Goal: Task Accomplishment & Management: Complete application form

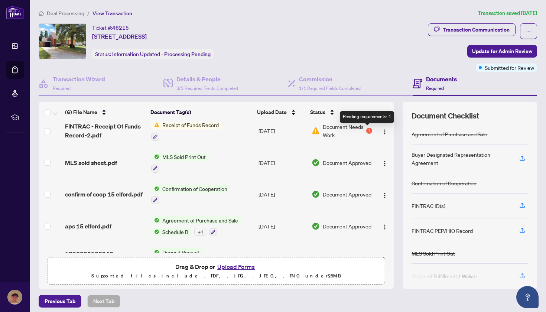
click at [366, 131] on div "1" at bounding box center [369, 131] width 6 height 6
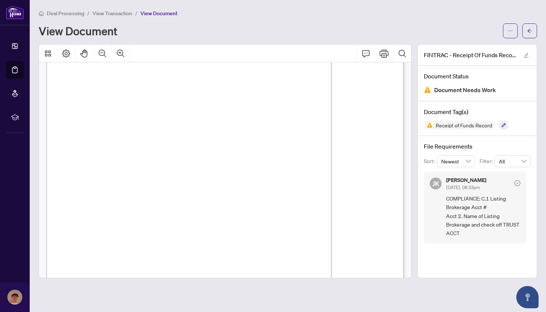
scroll to position [33, 0]
click at [439, 90] on span "Document Needs Work" at bounding box center [465, 90] width 62 height 10
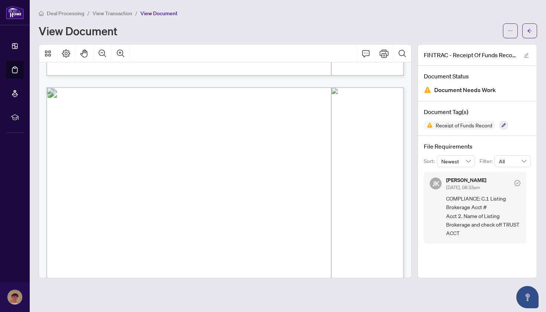
click at [190, 147] on span "transaction and that functions as an account for the Funds:" at bounding box center [127, 149] width 127 height 7
click at [190, 146] on span "transaction and that functions as an account for the Funds:" at bounding box center [127, 149] width 127 height 7
click at [239, 141] on span "C.1. List any reference number(s) of the brokerage that received the Funds that…" at bounding box center [187, 141] width 247 height 7
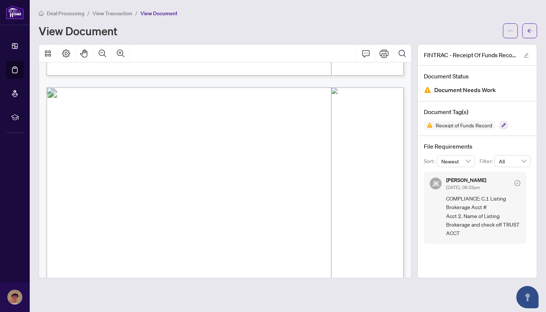
click at [161, 212] on span "�" at bounding box center [163, 214] width 8 height 5
click at [159, 215] on span "�" at bounding box center [163, 214] width 8 height 5
click at [165, 214] on span "Trust" at bounding box center [168, 215] width 10 height 6
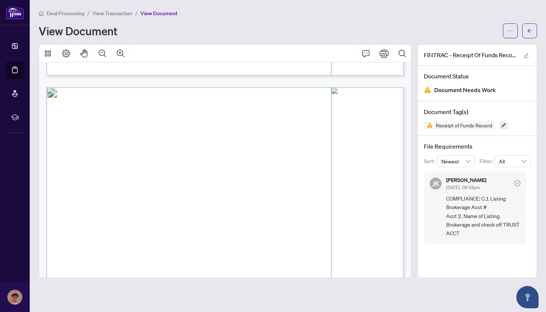
scroll to position [451, 0]
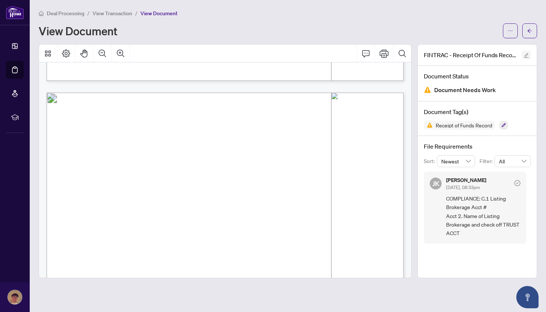
click at [528, 54] on icon "edit" at bounding box center [525, 55] width 5 height 5
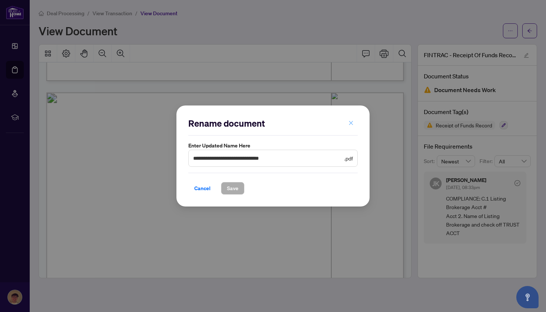
click at [349, 121] on icon "close" at bounding box center [350, 122] width 5 height 5
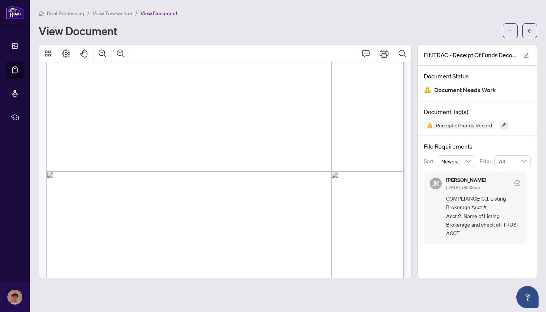
scroll to position [655, 0]
click at [160, 203] on span "✘" at bounding box center [158, 201] width 4 height 5
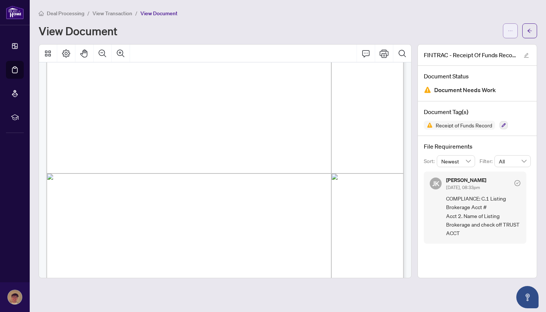
click at [507, 30] on icon "ellipsis" at bounding box center [509, 30] width 5 height 5
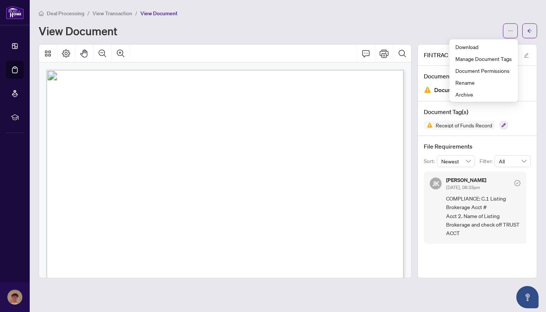
scroll to position [0, 0]
click at [62, 56] on icon "Page Layout" at bounding box center [66, 53] width 9 height 9
click at [84, 52] on icon "Pan Mode" at bounding box center [83, 53] width 7 height 8
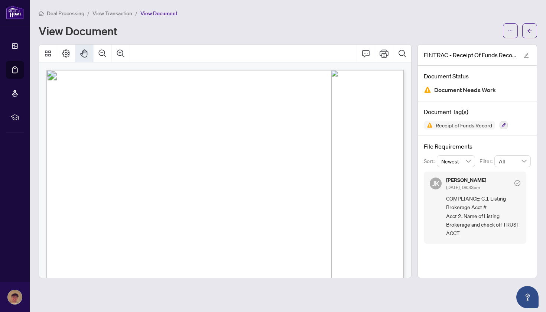
click at [100, 86] on span "Receipt of Funds Record" at bounding box center [109, 90] width 89 height 11
click at [82, 51] on icon "Pan Mode" at bounding box center [84, 53] width 9 height 9
click at [383, 50] on icon "Print" at bounding box center [383, 53] width 9 height 8
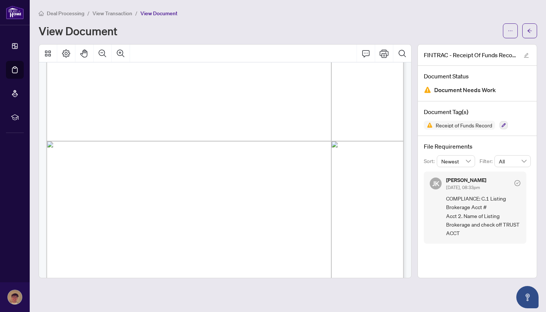
scroll to position [650, 0]
click at [115, 230] on span "4. Document Expiry Date:" at bounding box center [89, 230] width 51 height 6
click at [160, 206] on span "✘" at bounding box center [158, 207] width 4 height 5
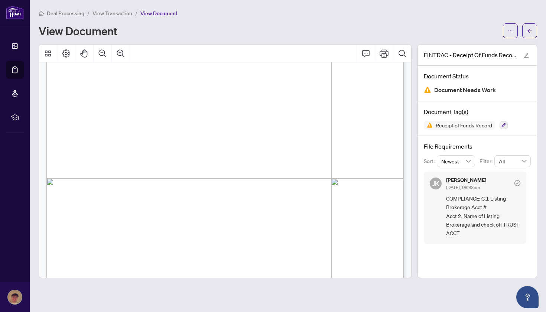
click at [160, 206] on span "✘" at bounding box center [158, 207] width 4 height 5
click at [366, 50] on icon "Comment" at bounding box center [365, 53] width 9 height 9
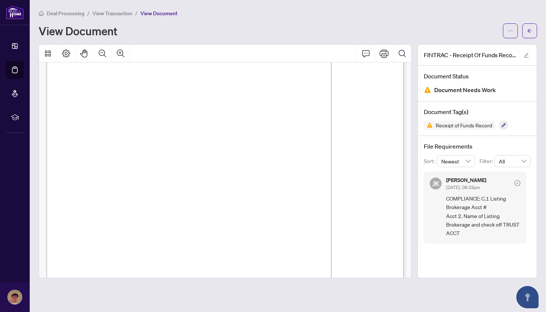
click at [108, 118] on span "✘" at bounding box center [106, 116] width 4 height 5
click at [361, 52] on button "Comment" at bounding box center [366, 54] width 18 height 18
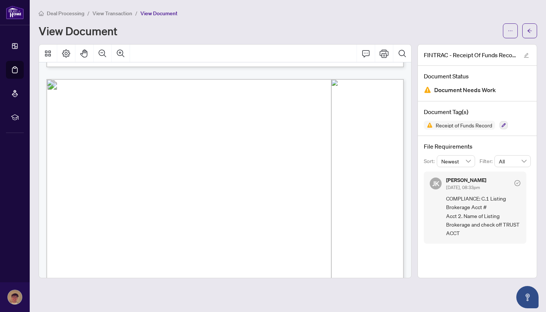
scroll to position [0, 0]
click at [203, 161] on span "Confirm the individual’s name and date of birth by referring to a document or s…" at bounding box center [213, 158] width 288 height 6
click at [88, 161] on span "Confirm the individual’s name and date of birth by referring to a document or s…" at bounding box center [213, 158] width 288 height 6
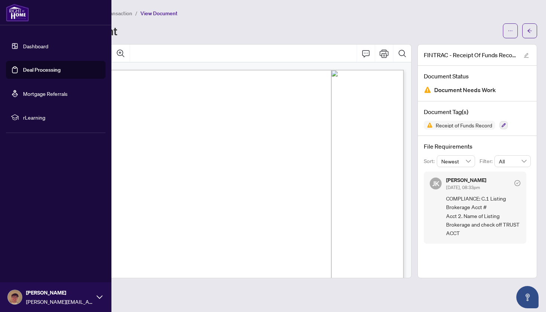
click at [31, 45] on link "Dashboard" at bounding box center [35, 46] width 25 height 7
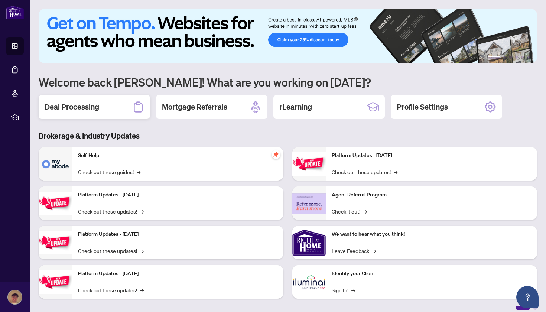
click at [68, 105] on h2 "Deal Processing" at bounding box center [72, 107] width 55 height 10
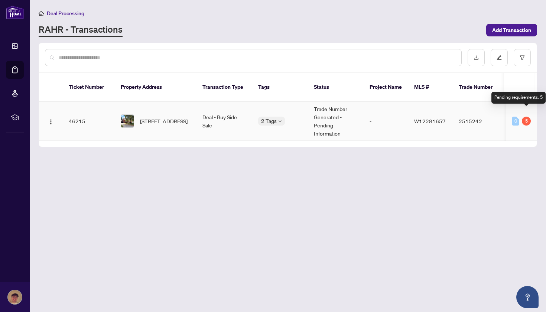
click at [528, 117] on div "5" at bounding box center [526, 121] width 9 height 9
click at [524, 117] on div "5" at bounding box center [526, 121] width 9 height 9
click at [375, 105] on td "-" at bounding box center [385, 121] width 45 height 39
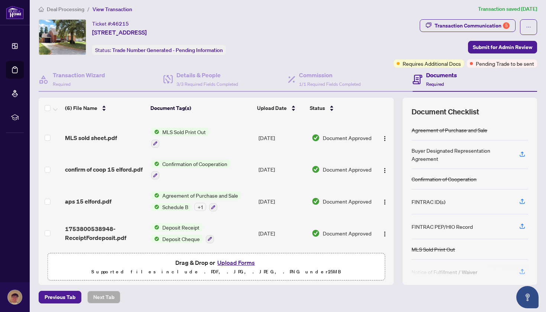
scroll to position [55, 0]
click at [418, 64] on span "Requires Additional Docs" at bounding box center [431, 63] width 58 height 8
click at [485, 22] on div "Transaction Communication 5" at bounding box center [471, 26] width 75 height 12
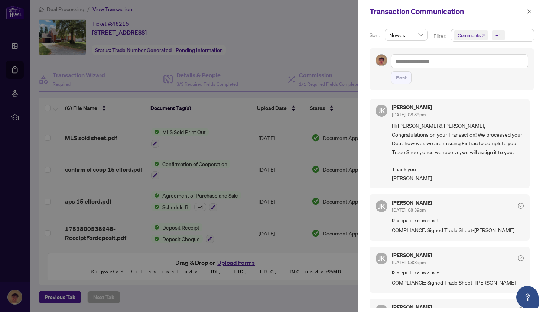
scroll to position [0, 0]
click at [313, 52] on div at bounding box center [273, 156] width 546 height 312
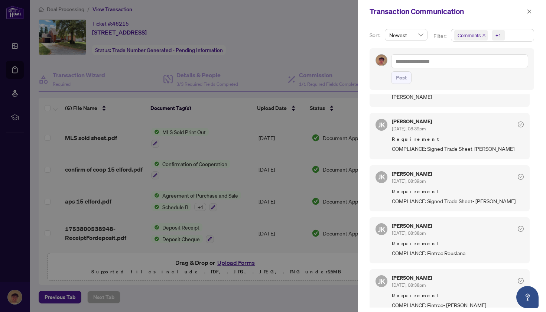
scroll to position [82, 0]
click at [490, 153] on span "COMPLIANCE: Signed Trade Sheet-[PERSON_NAME]" at bounding box center [458, 148] width 132 height 9
click at [527, 12] on icon "close" at bounding box center [528, 11] width 5 height 5
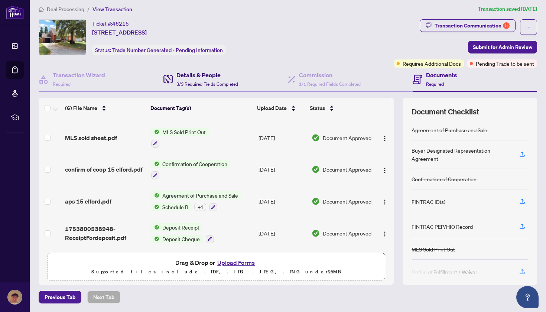
click at [210, 73] on h4 "Details & People" at bounding box center [207, 75] width 62 height 9
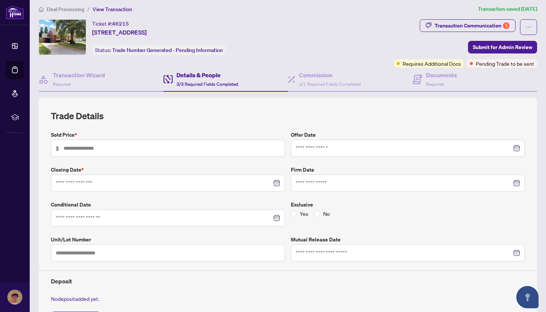
type input "*********"
type input "**********"
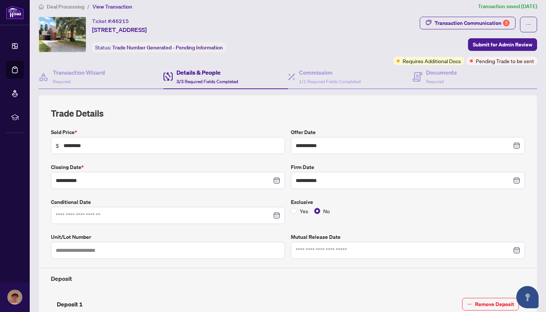
scroll to position [6, 0]
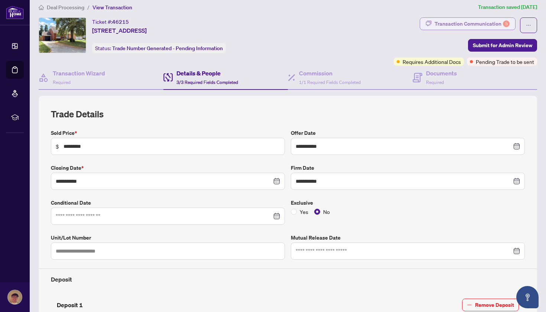
click at [431, 22] on icon "button" at bounding box center [428, 23] width 6 height 6
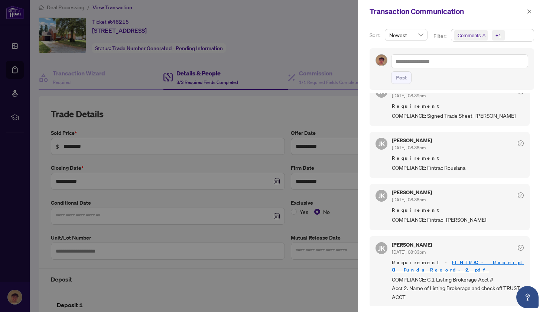
scroll to position [0, 0]
click at [333, 199] on div at bounding box center [273, 156] width 546 height 312
click at [529, 11] on icon "close" at bounding box center [528, 11] width 5 height 5
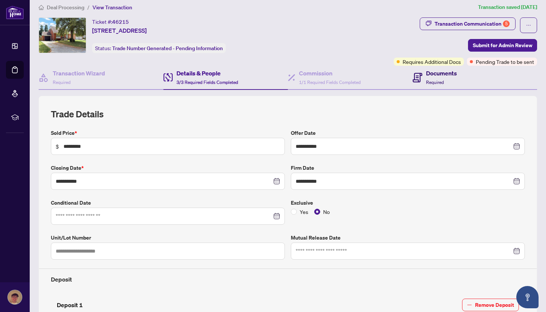
click at [443, 79] on div "Documents Required" at bounding box center [441, 77] width 31 height 17
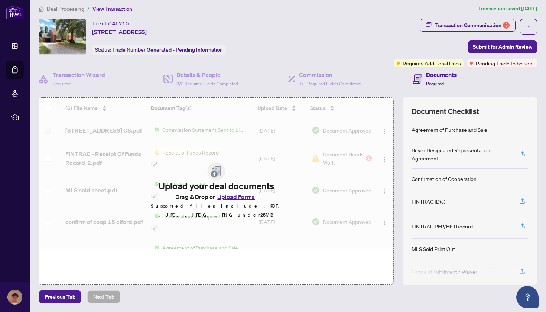
scroll to position [4, 0]
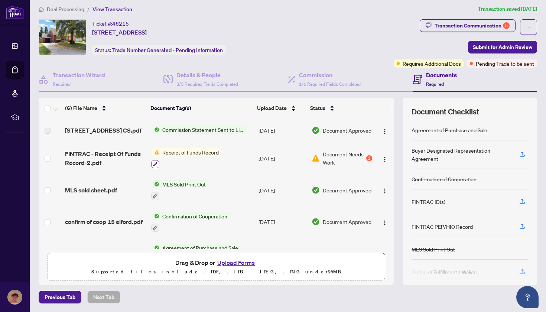
click at [155, 164] on icon "button" at bounding box center [155, 164] width 4 height 4
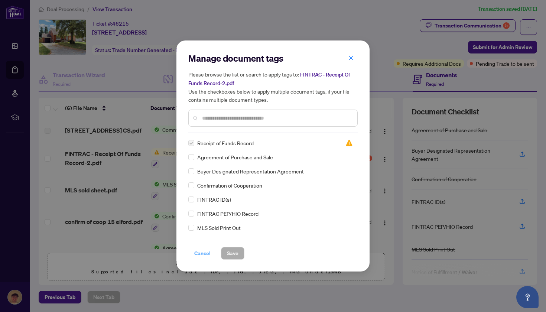
click at [204, 254] on span "Cancel" at bounding box center [202, 253] width 16 height 12
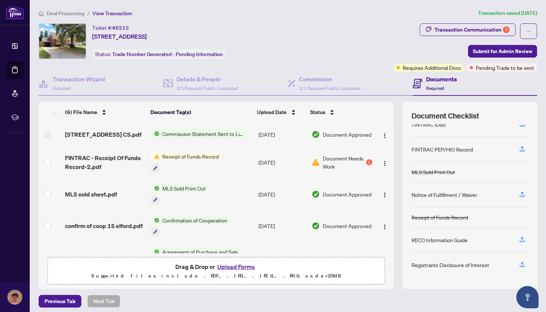
scroll to position [0, 0]
click at [459, 28] on div "Transaction Communication 5" at bounding box center [471, 30] width 75 height 12
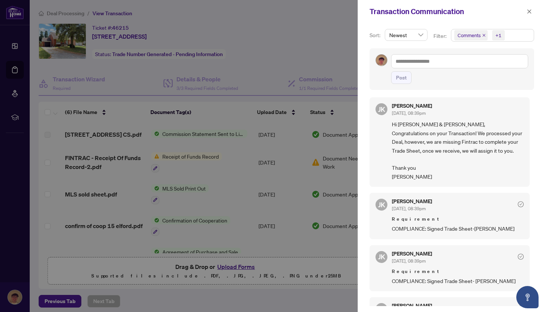
click at [325, 53] on div at bounding box center [273, 156] width 546 height 312
click at [529, 12] on icon "close" at bounding box center [528, 11] width 5 height 5
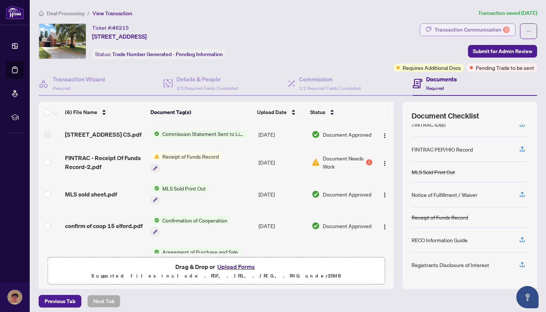
click at [486, 29] on div "Transaction Communication 5" at bounding box center [471, 30] width 75 height 12
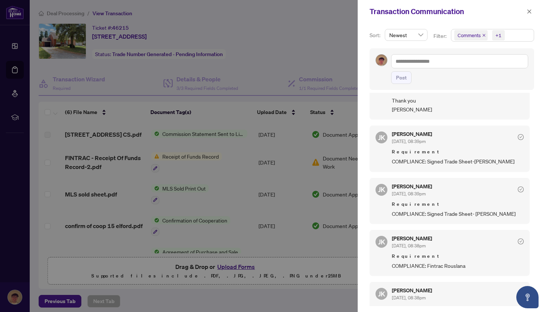
scroll to position [66, 0]
click at [470, 166] on span "COMPLIANCE: Signed Trade Sheet-[PERSON_NAME]" at bounding box center [458, 162] width 132 height 9
click at [434, 217] on span "COMPLIANCE: Signed Trade Sheet- [PERSON_NAME]" at bounding box center [458, 214] width 132 height 9
click at [428, 219] on span "COMPLIANCE: Signed Trade Sheet- [PERSON_NAME]" at bounding box center [458, 214] width 132 height 9
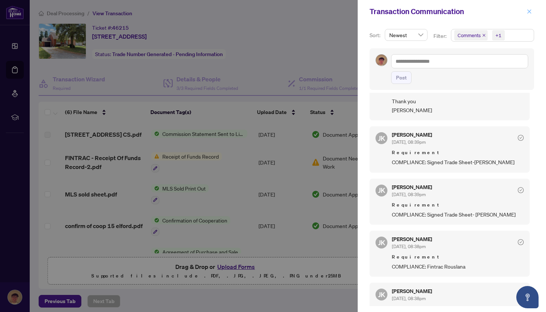
click at [531, 10] on icon "close" at bounding box center [528, 11] width 5 height 5
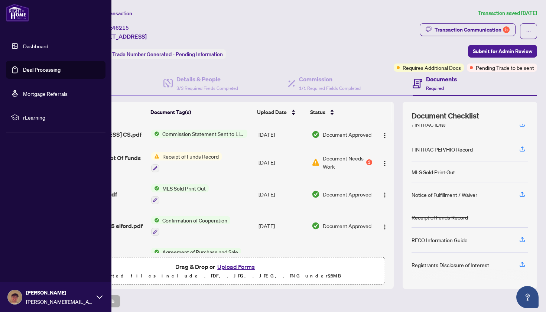
click at [24, 43] on link "Dashboard" at bounding box center [35, 46] width 25 height 7
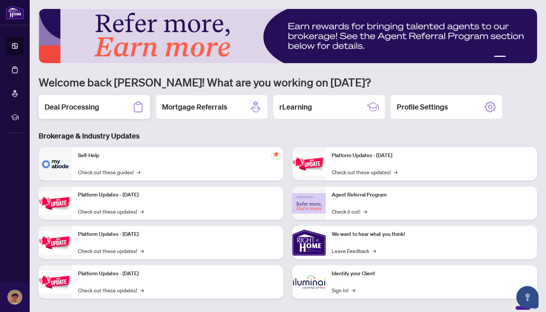
click at [104, 107] on div "Deal Processing" at bounding box center [94, 107] width 111 height 24
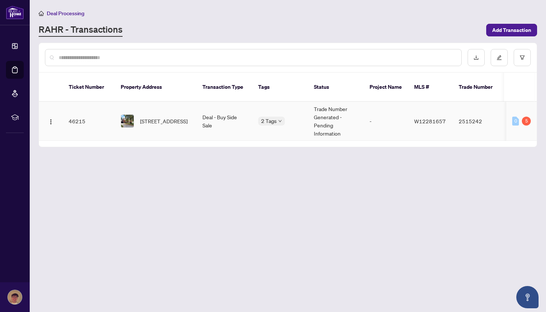
click at [81, 112] on td "46215" at bounding box center [89, 121] width 52 height 39
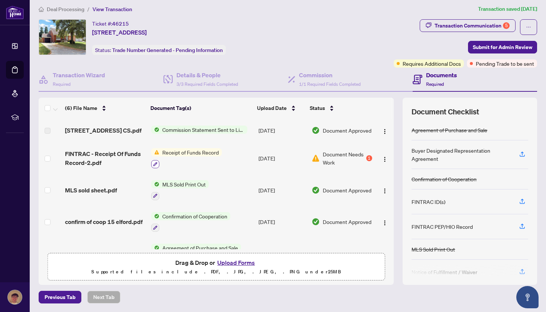
click at [154, 163] on icon "button" at bounding box center [155, 164] width 4 height 4
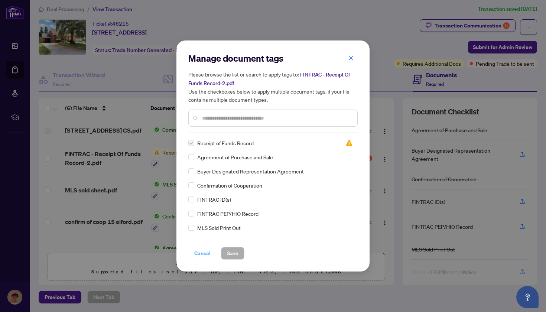
click at [205, 255] on span "Cancel" at bounding box center [202, 253] width 16 height 12
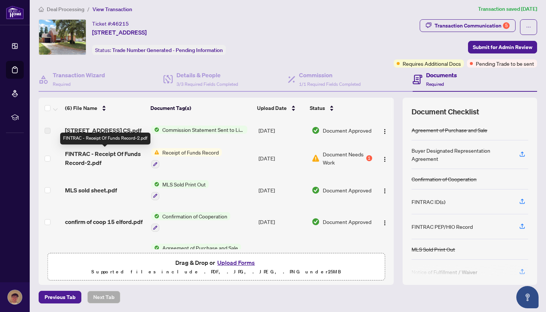
click at [74, 155] on span "FINTRAC - Receipt Of Funds Record-2.pdf" at bounding box center [105, 158] width 80 height 18
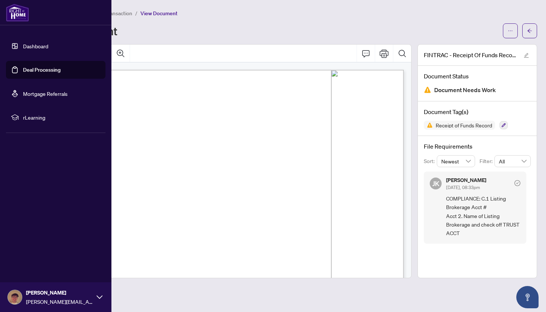
click at [23, 49] on link "Dashboard" at bounding box center [35, 46] width 25 height 7
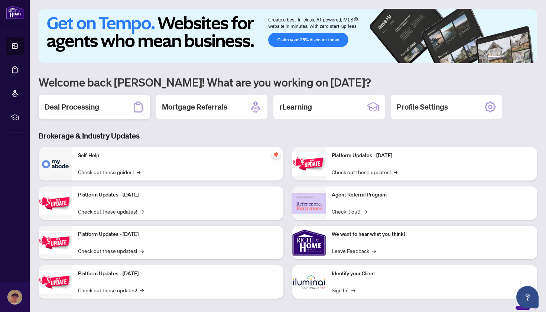
click at [134, 110] on icon at bounding box center [138, 107] width 9 height 11
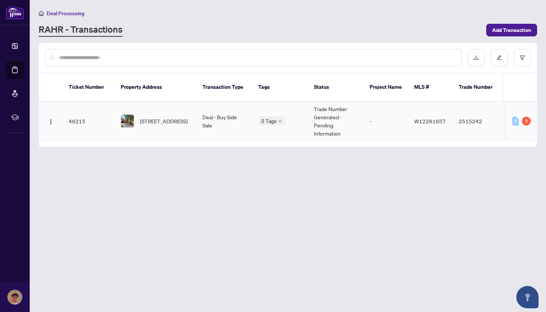
click at [113, 110] on td "46215" at bounding box center [89, 121] width 52 height 39
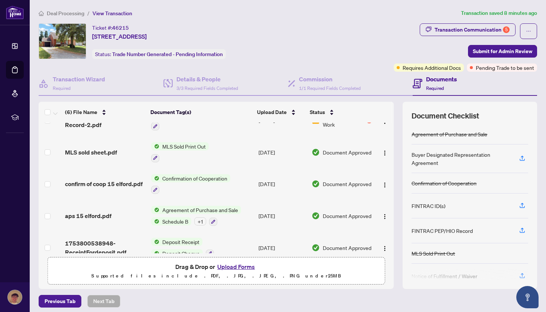
scroll to position [41, 0]
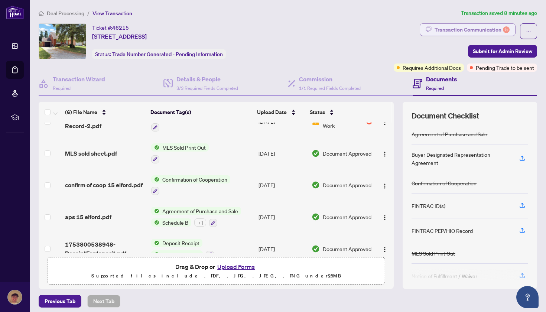
click at [484, 30] on div "Transaction Communication 5" at bounding box center [471, 30] width 75 height 12
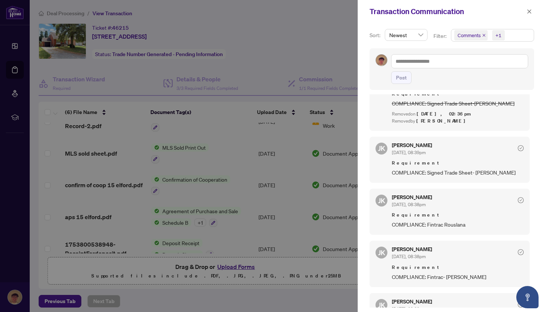
scroll to position [183, 0]
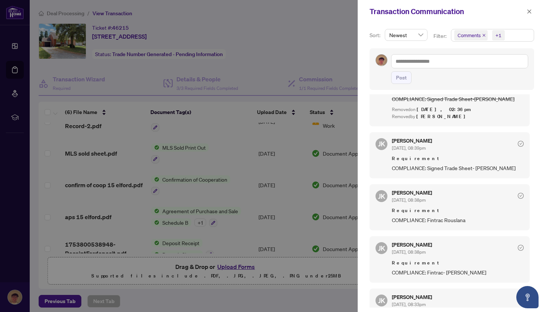
click at [446, 223] on span "COMPLIANCE: Fintrac Rouslana" at bounding box center [458, 220] width 132 height 9
click at [241, 140] on div at bounding box center [273, 156] width 546 height 312
click at [530, 12] on icon "close" at bounding box center [528, 11] width 5 height 5
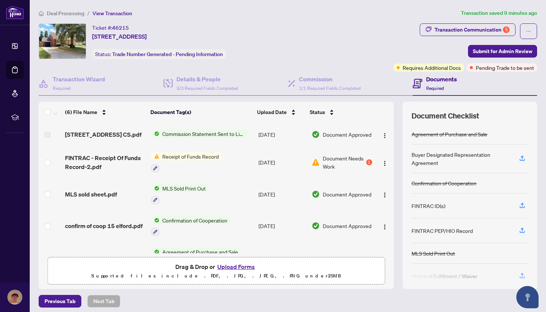
scroll to position [0, 0]
click at [228, 267] on button "Upload Forms" at bounding box center [236, 267] width 42 height 10
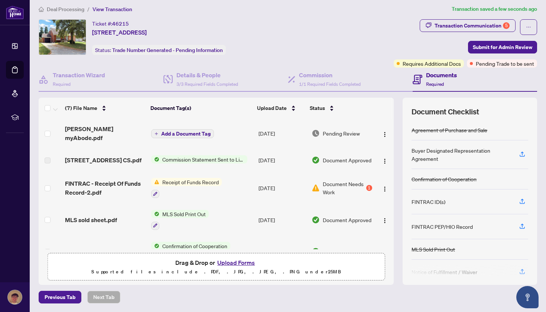
click at [122, 129] on div "[PERSON_NAME] myAbode.pdf" at bounding box center [105, 133] width 80 height 18
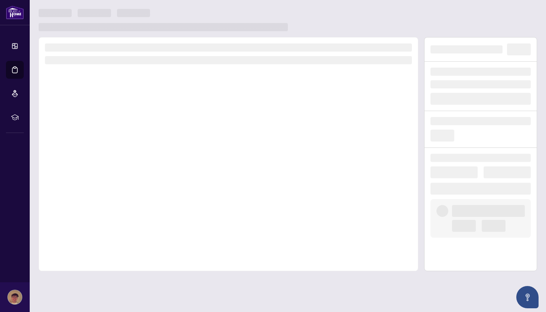
click at [122, 129] on div at bounding box center [228, 154] width 379 height 234
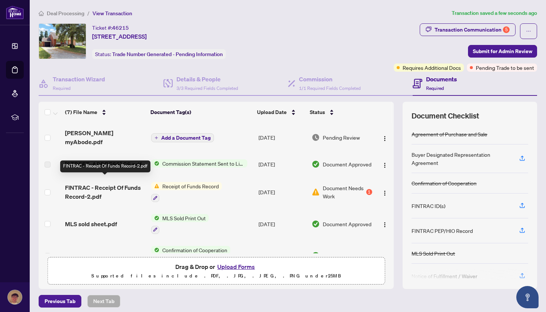
click at [84, 183] on span "FINTRAC - Receipt Of Funds Record-2.pdf" at bounding box center [105, 192] width 80 height 18
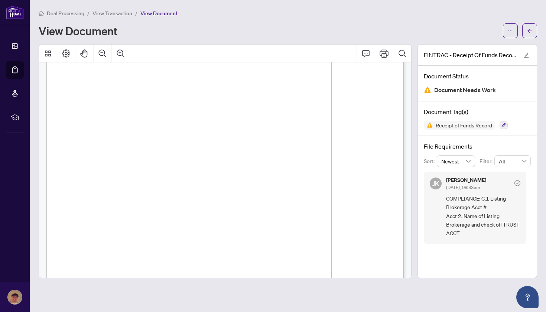
scroll to position [1183, 0]
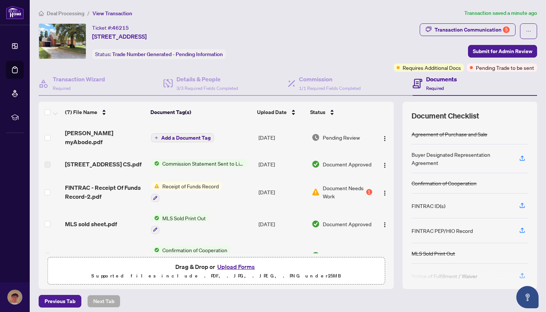
click at [184, 135] on span "Add a Document Tag" at bounding box center [185, 137] width 49 height 5
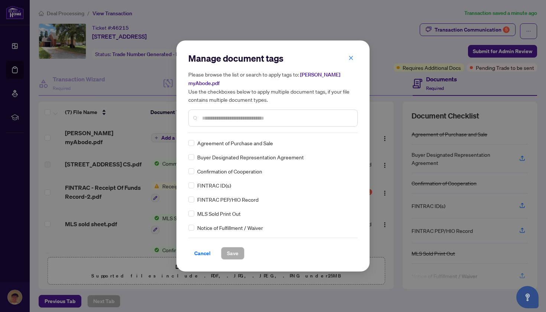
click at [220, 117] on input "text" at bounding box center [276, 118] width 149 height 8
type input "***"
click at [197, 153] on span "Receipt of Funds Record" at bounding box center [225, 157] width 56 height 8
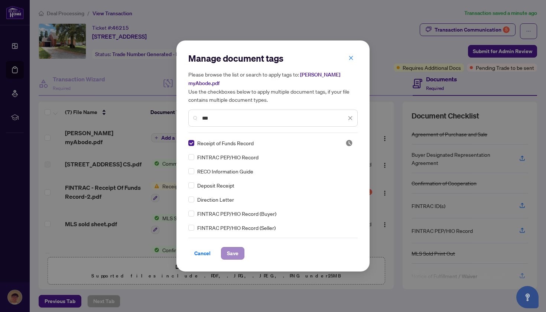
click at [239, 249] on button "Save" at bounding box center [232, 253] width 23 height 13
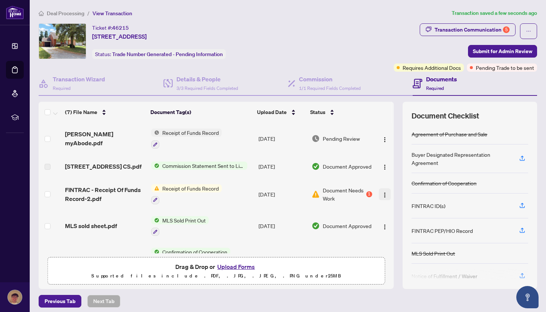
click at [382, 194] on img "button" at bounding box center [385, 195] width 6 height 6
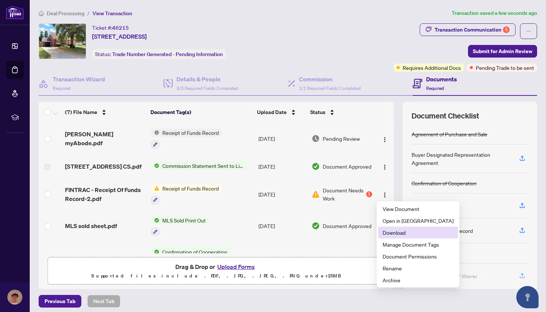
click at [390, 233] on span "Download" at bounding box center [417, 232] width 71 height 8
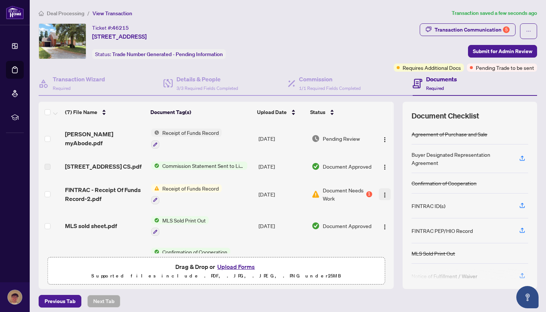
click at [383, 194] on img "button" at bounding box center [385, 195] width 6 height 6
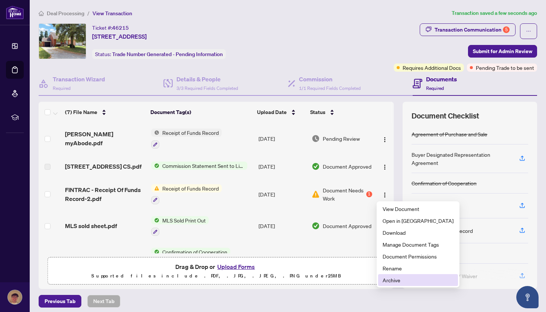
click at [396, 280] on span "Archive" at bounding box center [417, 280] width 71 height 8
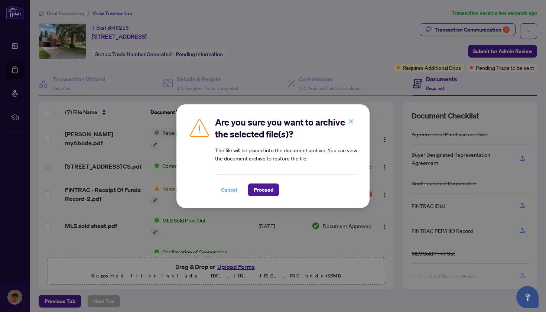
click at [228, 192] on span "Cancel" at bounding box center [229, 190] width 16 height 12
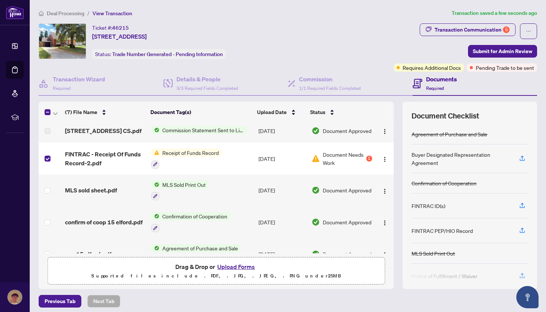
scroll to position [35, 0]
click at [382, 159] on img "button" at bounding box center [385, 160] width 6 height 6
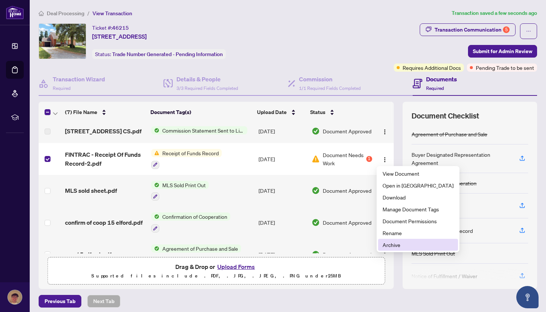
click at [412, 242] on span "Archive" at bounding box center [417, 245] width 71 height 8
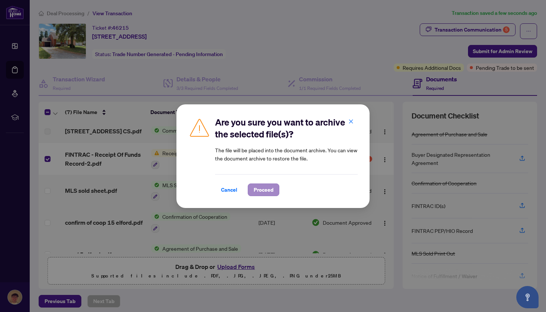
click at [258, 192] on span "Proceed" at bounding box center [264, 190] width 20 height 12
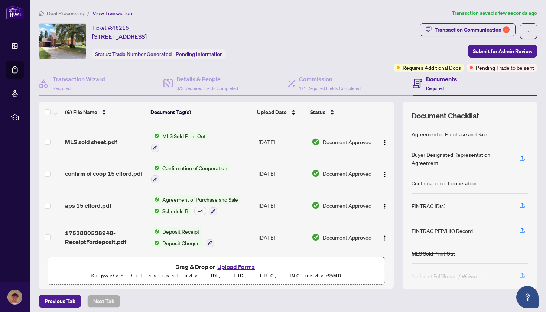
scroll to position [0, 0]
click at [474, 26] on div "Transaction Communication 5" at bounding box center [471, 30] width 75 height 12
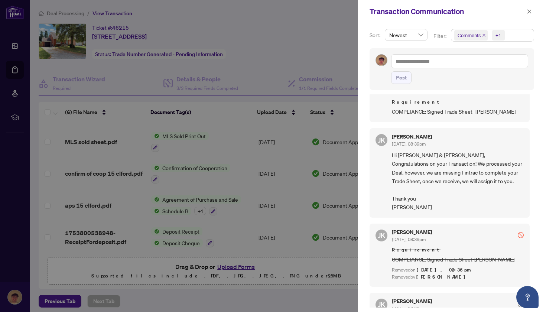
scroll to position [24, 0]
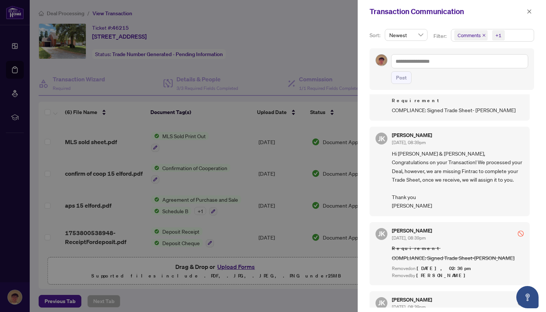
click at [451, 120] on div "JK Jaye Khosravi Sep/25/2025, 02:36pm Requirement COMPLIANCE: Signed Trade Shee…" at bounding box center [451, 200] width 164 height 213
click at [325, 49] on div at bounding box center [273, 156] width 546 height 312
click at [525, 12] on button "button" at bounding box center [529, 11] width 10 height 9
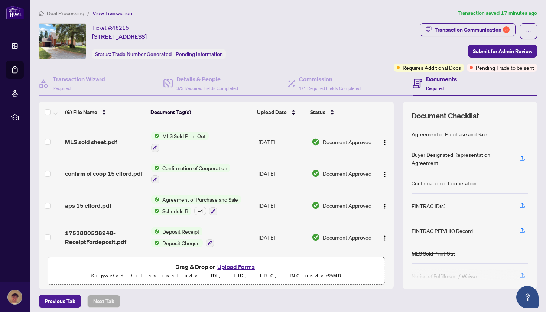
scroll to position [55, 0]
click at [530, 29] on icon "ellipsis" at bounding box center [528, 31] width 5 height 5
click at [360, 43] on div "Ticket #: 46215 15 Elford Blvd, Toronto, Ontario M8Z 2L3, Canada Status: Trade …" at bounding box center [215, 41] width 352 height 36
click at [491, 52] on span "Submit for Admin Review" at bounding box center [502, 51] width 59 height 12
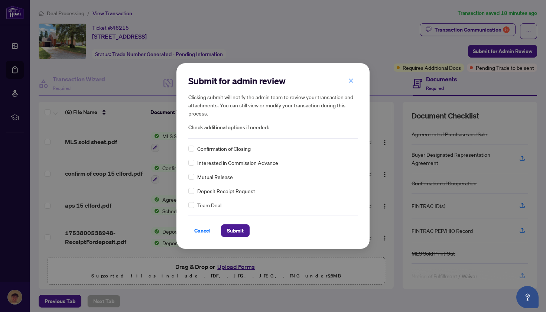
scroll to position [0, 0]
click at [245, 233] on button "Submit" at bounding box center [235, 230] width 29 height 13
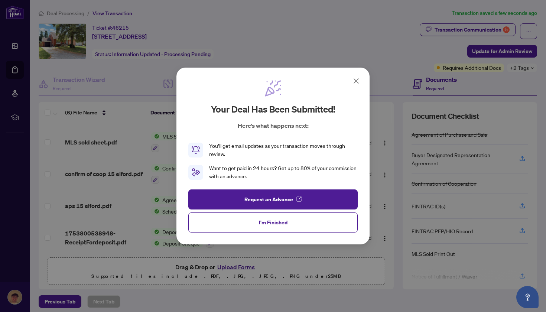
click at [356, 80] on icon at bounding box center [356, 80] width 9 height 9
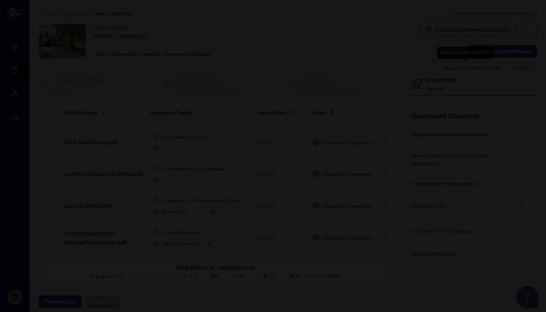
click at [472, 69] on div at bounding box center [273, 156] width 546 height 312
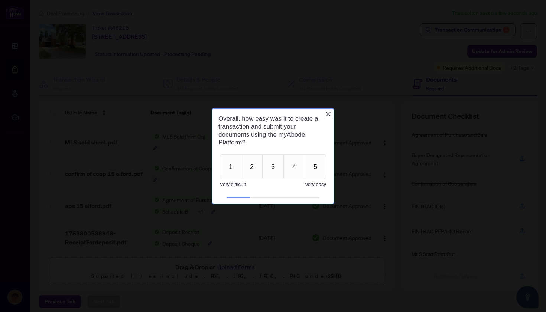
click at [327, 114] on icon "Close button" at bounding box center [328, 114] width 6 height 6
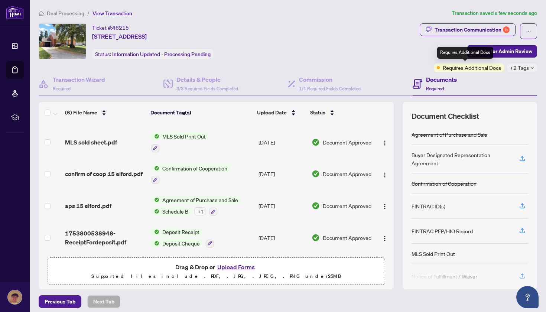
click at [465, 65] on span "Requires Additional Docs" at bounding box center [471, 67] width 58 height 8
click at [532, 66] on icon "down" at bounding box center [532, 68] width 4 height 4
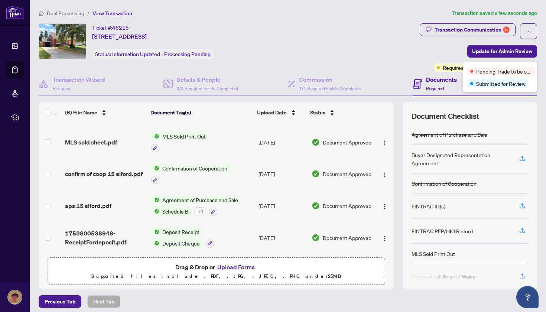
click at [452, 72] on div "Documents Required" at bounding box center [474, 84] width 125 height 24
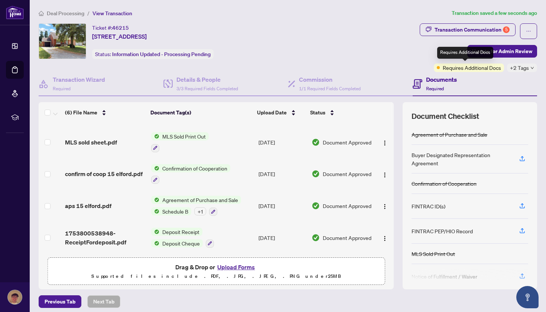
click at [449, 69] on span "Requires Additional Docs" at bounding box center [471, 67] width 58 height 8
click at [422, 82] on div "Documents Required" at bounding box center [434, 83] width 44 height 17
click at [473, 24] on div "Transaction Communication 5" at bounding box center [471, 30] width 75 height 12
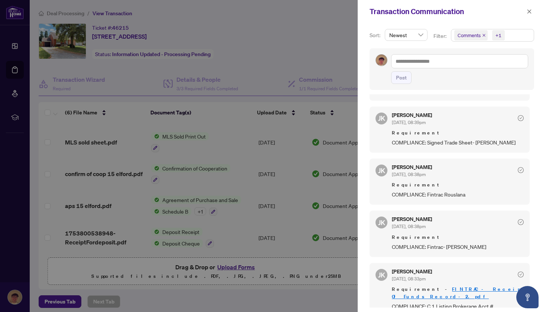
scroll to position [214, 0]
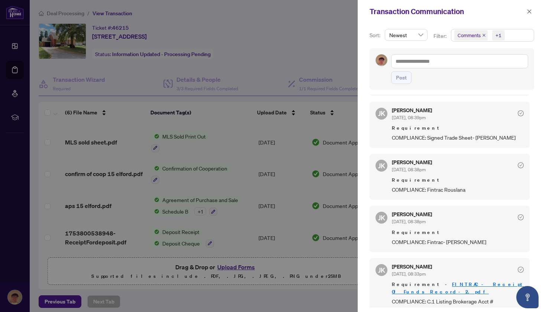
click at [517, 116] on icon "check-circle" at bounding box center [520, 113] width 6 height 6
click at [290, 53] on div at bounding box center [273, 156] width 546 height 312
click at [18, 64] on div at bounding box center [273, 156] width 546 height 312
click at [531, 10] on icon "close" at bounding box center [528, 11] width 5 height 5
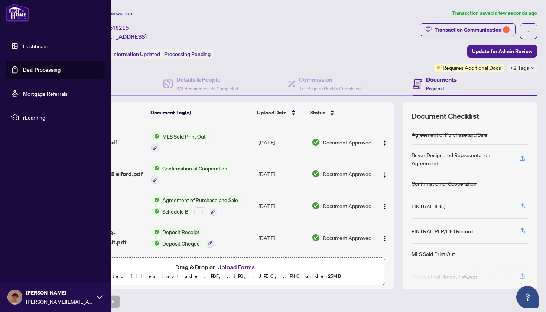
click at [23, 44] on link "Dashboard" at bounding box center [35, 46] width 25 height 7
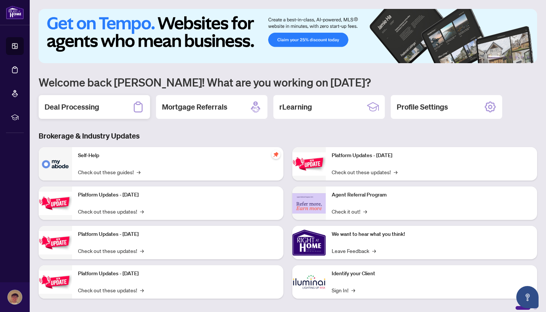
click at [68, 103] on h2 "Deal Processing" at bounding box center [72, 107] width 55 height 10
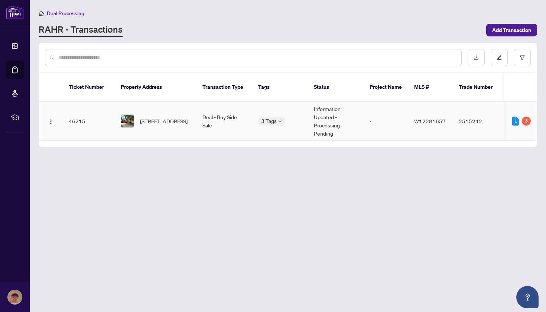
click at [162, 102] on td "[STREET_ADDRESS]" at bounding box center [156, 121] width 82 height 39
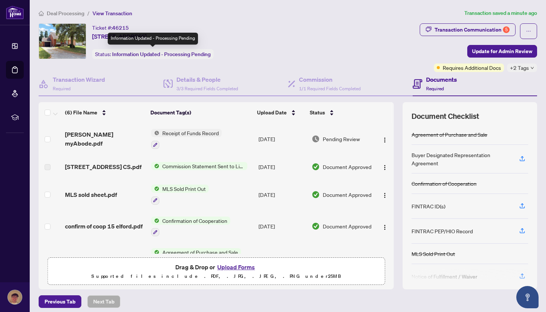
click at [141, 54] on span "Information Updated - Processing Pending" at bounding box center [161, 54] width 98 height 7
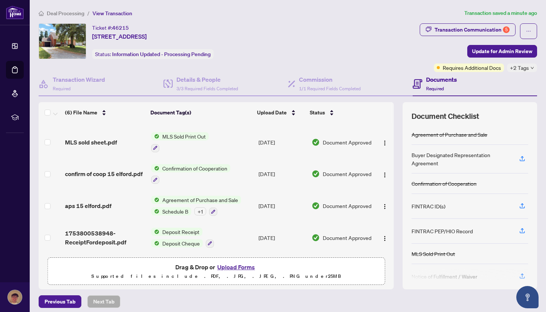
scroll to position [55, 0]
click at [83, 76] on h4 "Transaction Wizard" at bounding box center [79, 79] width 52 height 9
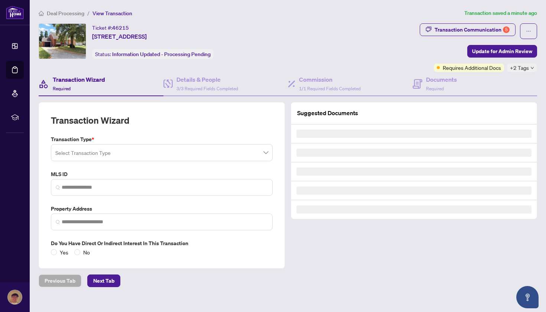
type input "*********"
type input "**********"
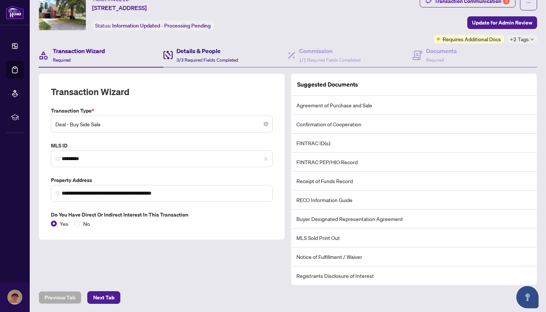
click at [218, 56] on div "Details & People 3/3 Required Fields Completed" at bounding box center [207, 54] width 62 height 17
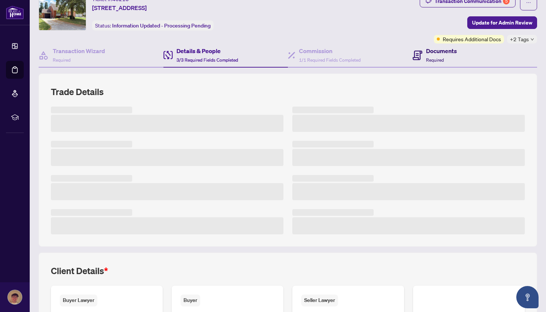
click at [441, 58] on span "Required" at bounding box center [435, 60] width 18 height 6
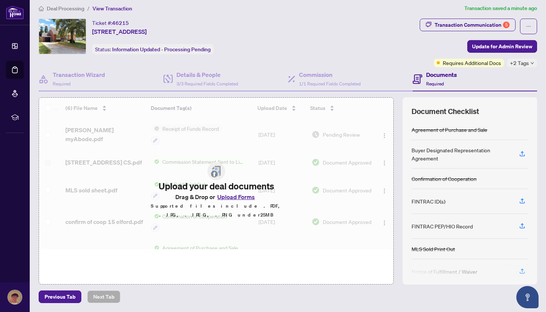
scroll to position [4, 0]
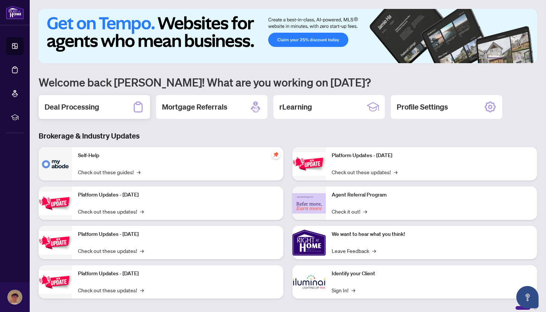
click at [75, 107] on h2 "Deal Processing" at bounding box center [72, 107] width 55 height 10
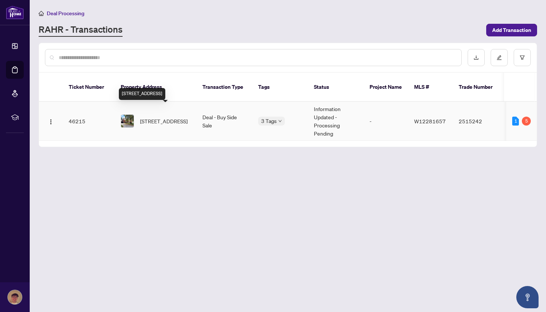
click at [81, 115] on td "46215" at bounding box center [89, 121] width 52 height 39
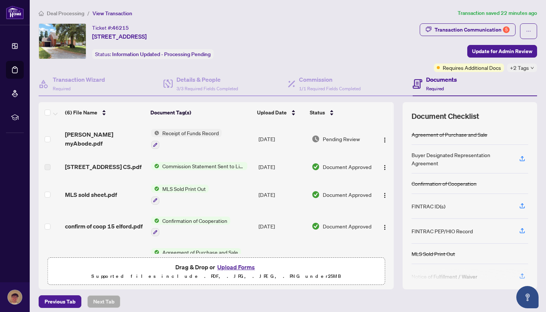
click at [431, 80] on h4 "Documents" at bounding box center [441, 79] width 31 height 9
click at [451, 67] on span "Requires Additional Docs" at bounding box center [471, 67] width 58 height 8
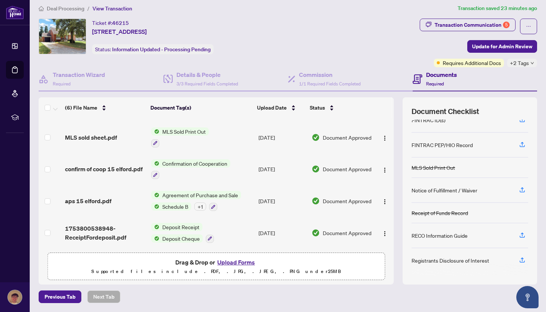
scroll to position [4, 0]
click at [109, 7] on span "View Transaction" at bounding box center [112, 9] width 40 height 7
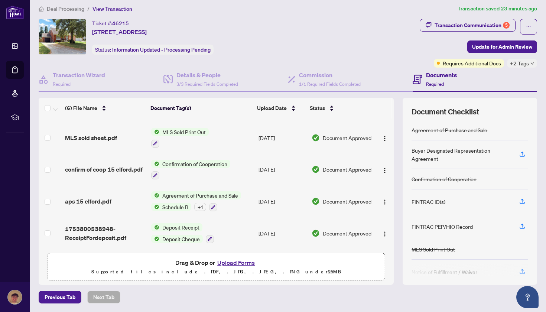
click at [109, 7] on span "View Transaction" at bounding box center [112, 9] width 40 height 7
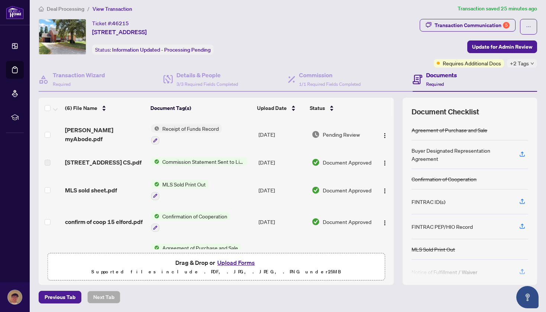
scroll to position [0, 0]
click at [429, 198] on div "FINTRAC ID(s)" at bounding box center [428, 201] width 34 height 8
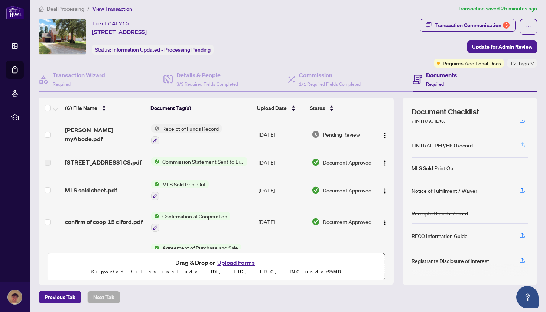
click at [523, 146] on icon "button" at bounding box center [522, 144] width 7 height 7
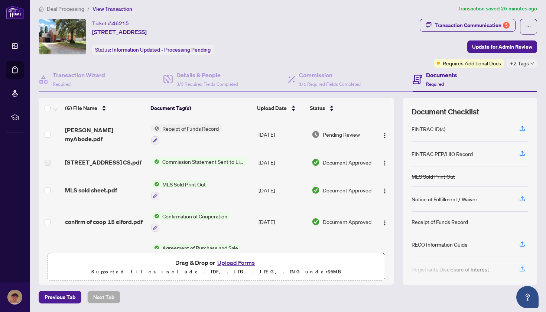
scroll to position [72, 0]
click at [439, 128] on div "FINTRAC ID(s)" at bounding box center [428, 130] width 34 height 8
click at [474, 27] on div "Transaction Communication 5" at bounding box center [471, 25] width 75 height 12
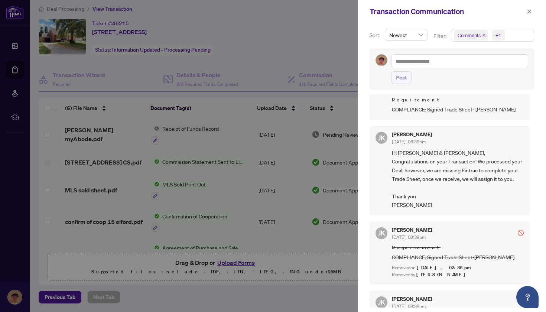
scroll to position [26, 0]
click at [296, 39] on div at bounding box center [273, 156] width 546 height 312
click at [530, 13] on icon "close" at bounding box center [528, 11] width 5 height 5
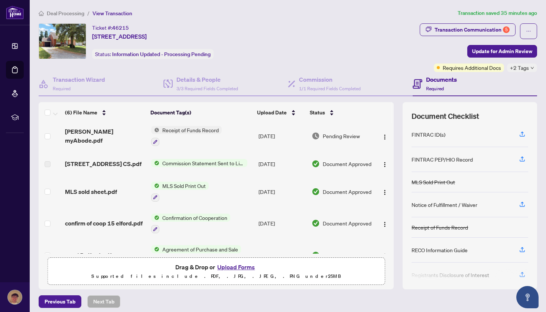
scroll to position [0, 0]
click at [434, 135] on div "FINTRAC ID(s)" at bounding box center [428, 134] width 34 height 8
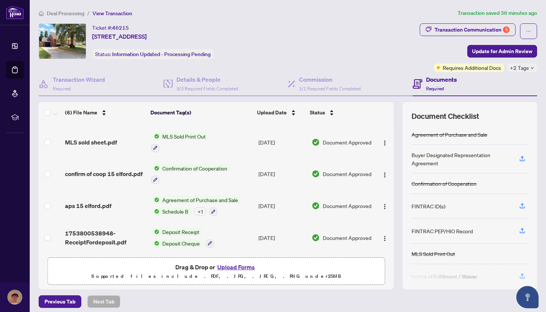
scroll to position [55, 0]
click at [123, 169] on span "confirm of coop 15 elford.pdf" at bounding box center [104, 173] width 78 height 9
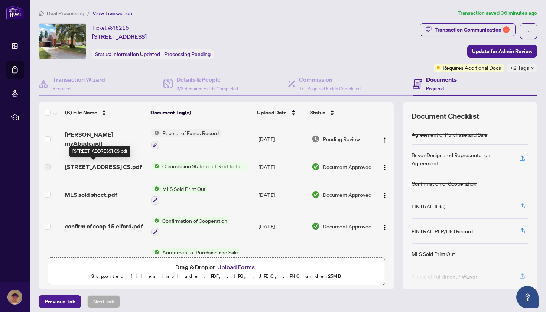
click at [112, 168] on span "[STREET_ADDRESS] CS.pdf" at bounding box center [103, 166] width 76 height 9
click at [101, 164] on span "[STREET_ADDRESS] CS.pdf" at bounding box center [103, 166] width 76 height 9
click at [100, 168] on span "[STREET_ADDRESS] CS.pdf" at bounding box center [103, 166] width 76 height 9
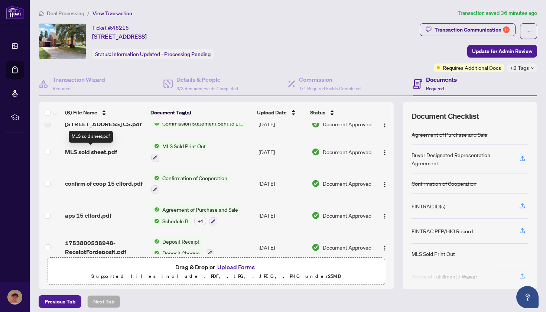
scroll to position [42, 0]
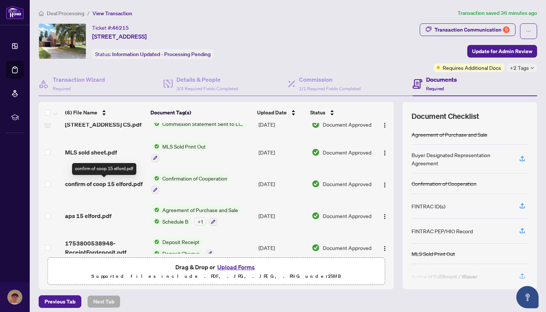
click at [103, 182] on span "confirm of coop 15 elford.pdf" at bounding box center [104, 183] width 78 height 9
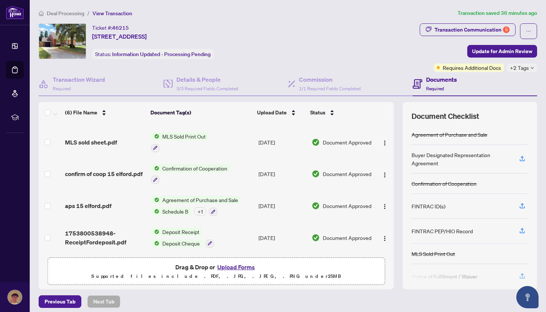
scroll to position [55, 0]
click at [98, 204] on span "aps 15 elford.pdf" at bounding box center [88, 205] width 46 height 9
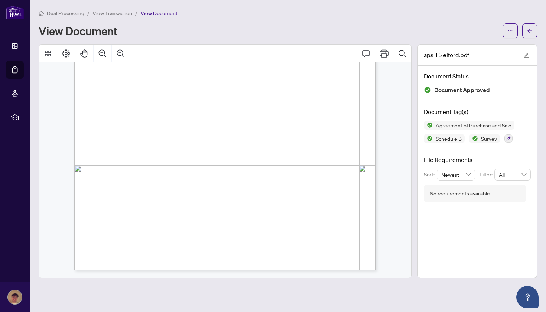
scroll to position [3072, 0]
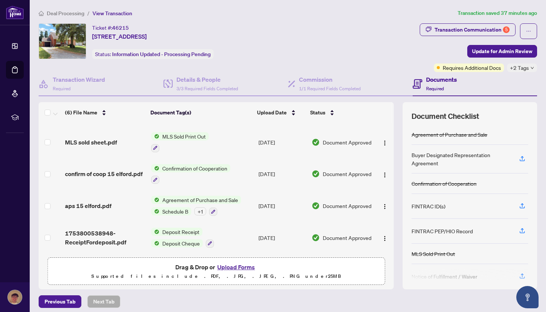
scroll to position [55, 0]
click at [88, 233] on span "1753800538948-ReceiptFordeposit.pdf" at bounding box center [105, 238] width 80 height 18
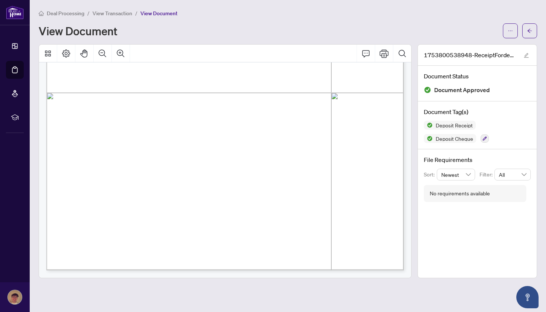
scroll to position [262, 0]
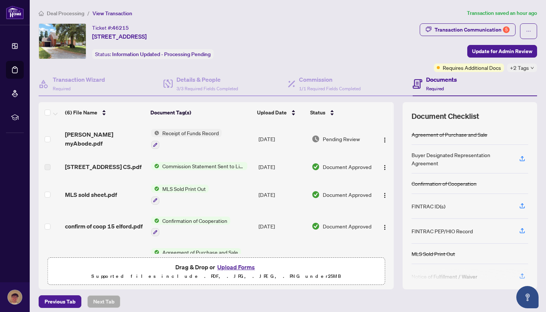
click at [110, 17] on li "View Transaction" at bounding box center [112, 13] width 40 height 9
click at [110, 13] on span "View Transaction" at bounding box center [112, 13] width 40 height 7
click at [110, 16] on span "View Transaction" at bounding box center [112, 13] width 40 height 7
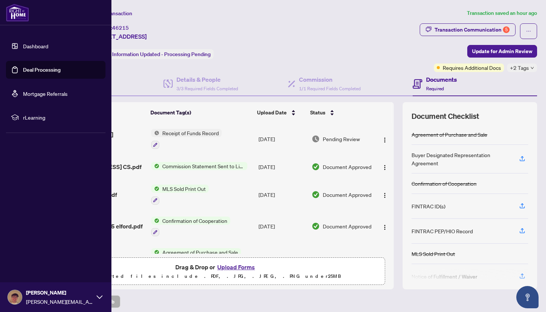
click at [23, 46] on link "Dashboard" at bounding box center [35, 46] width 25 height 7
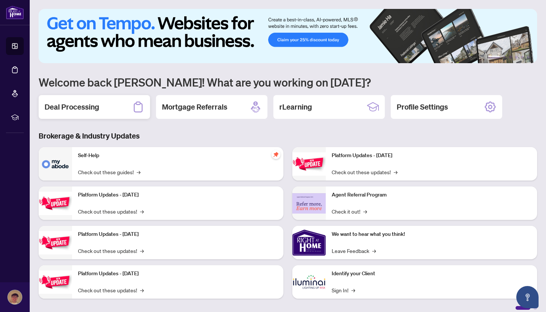
click at [125, 110] on div "Deal Processing" at bounding box center [94, 107] width 111 height 24
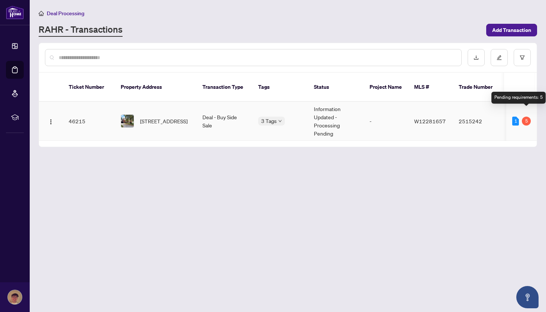
click at [529, 117] on div "5" at bounding box center [526, 121] width 9 height 9
click at [197, 117] on td "Deal - Buy Side Sale" at bounding box center [224, 121] width 56 height 39
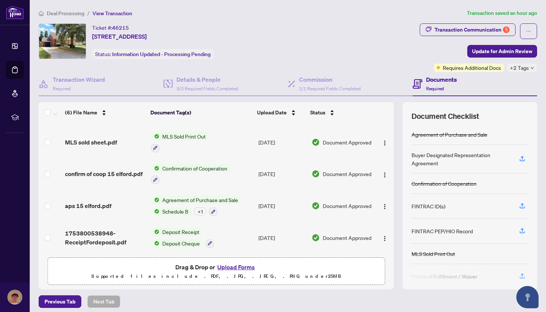
scroll to position [55, 0]
click at [525, 206] on icon "button" at bounding box center [522, 205] width 7 height 7
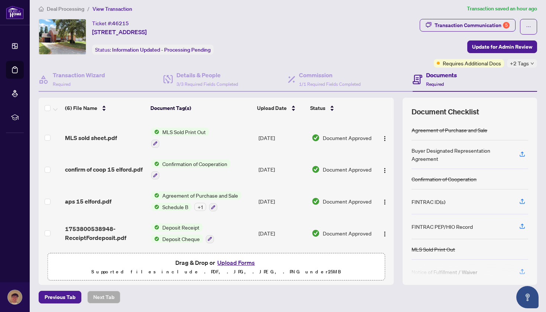
scroll to position [0, 0]
click at [86, 230] on span "1753800538948-ReceiptFordeposit.pdf" at bounding box center [105, 233] width 80 height 18
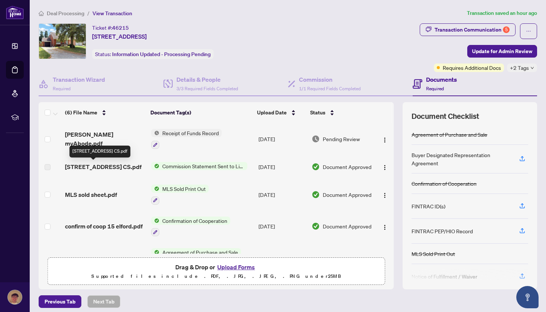
click at [92, 163] on span "[STREET_ADDRESS] CS.pdf" at bounding box center [103, 166] width 76 height 9
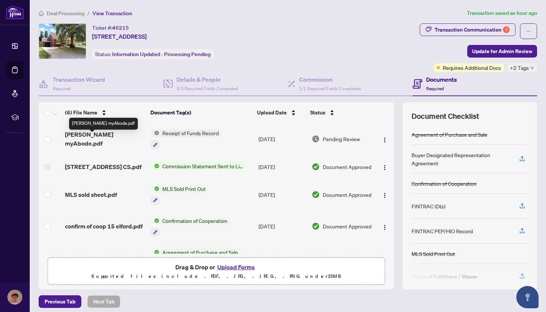
click at [105, 138] on span "[PERSON_NAME] myAbode.pdf" at bounding box center [105, 139] width 80 height 18
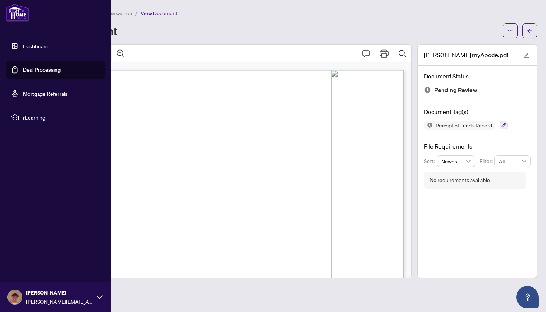
click at [97, 295] on icon at bounding box center [100, 297] width 6 height 6
click at [50, 202] on div "Dashboard Deal Processing Mortgage Referrals rLearning Spencer Gibbs [EMAIL_ADD…" at bounding box center [55, 156] width 111 height 312
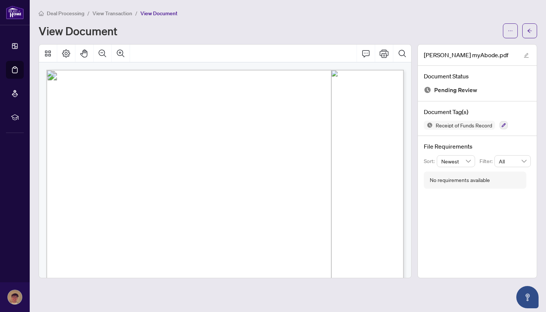
click at [271, 25] on div "View Document" at bounding box center [269, 31] width 460 height 12
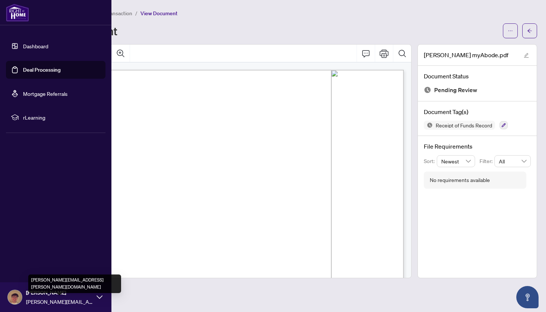
click at [61, 300] on span "[PERSON_NAME][EMAIL_ADDRESS][PERSON_NAME][DOMAIN_NAME]" at bounding box center [59, 301] width 67 height 8
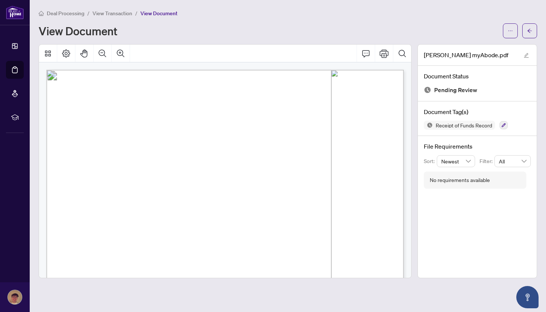
click at [234, 6] on main "Deal Processing / View Transaction / View Document View Document [PERSON_NAME] …" at bounding box center [288, 156] width 516 height 312
